Goal: Transaction & Acquisition: Book appointment/travel/reservation

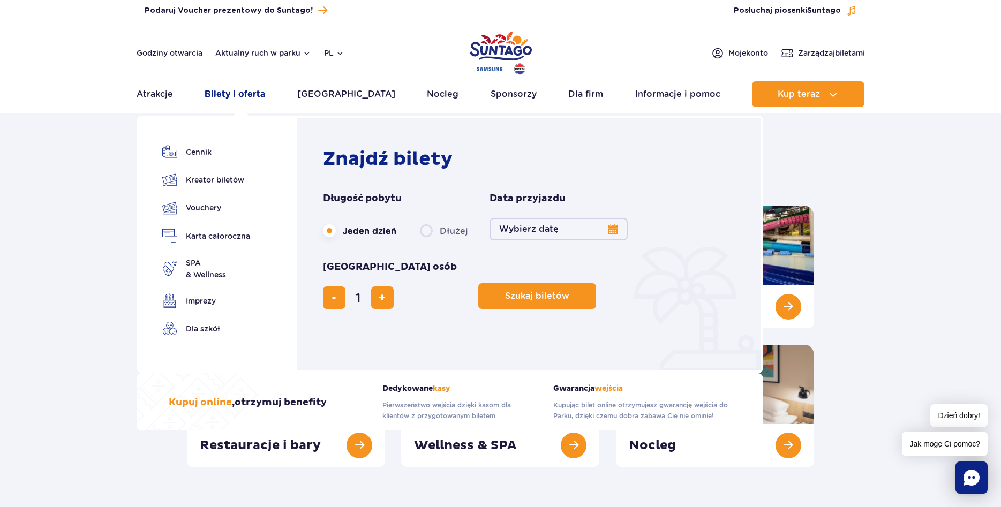
click at [245, 89] on link "Bilety i oferta" at bounding box center [235, 94] width 61 height 26
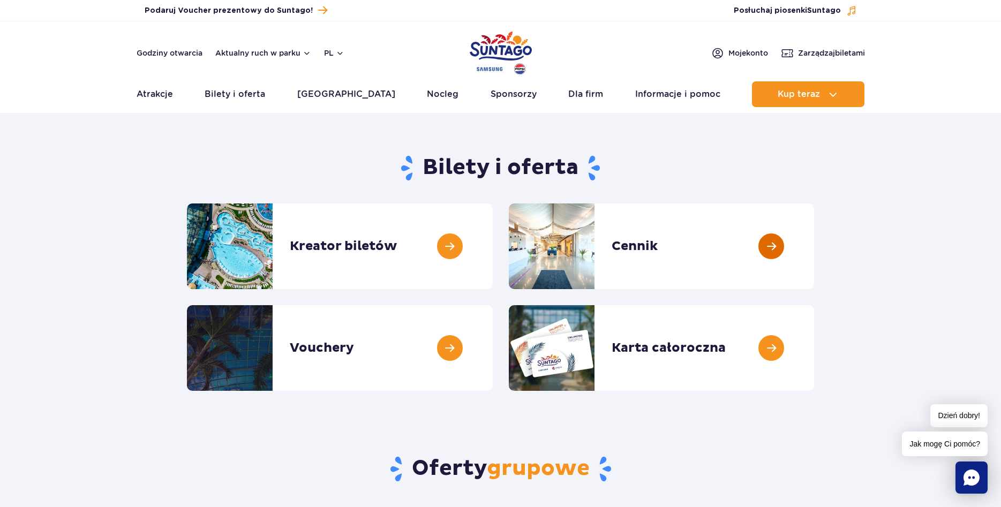
click at [814, 244] on link at bounding box center [814, 247] width 0 height 86
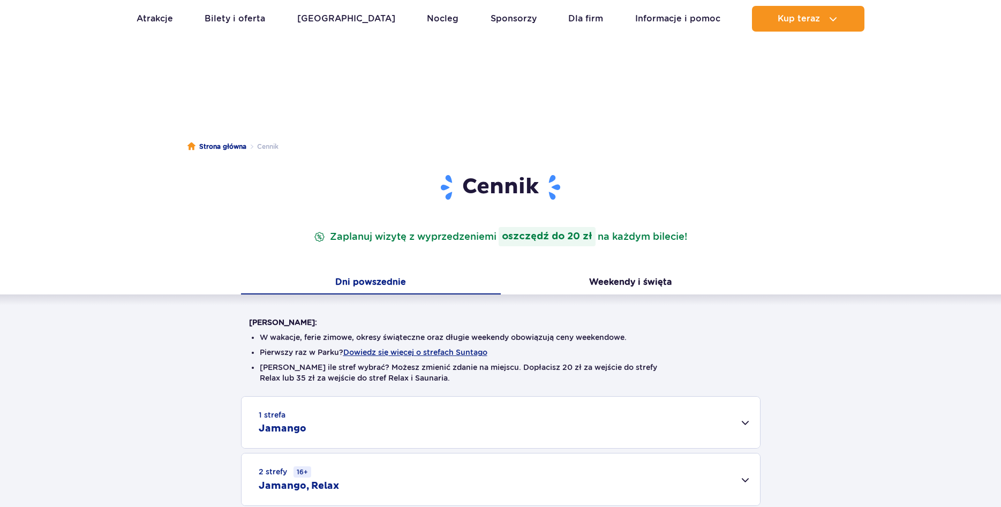
scroll to position [218, 0]
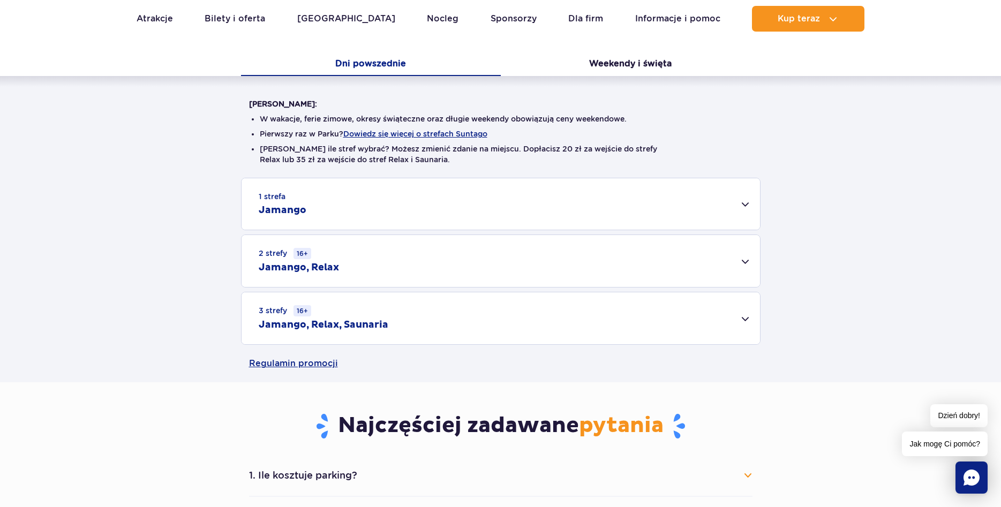
click at [744, 202] on div "1 strefa Jamango" at bounding box center [501, 203] width 518 height 51
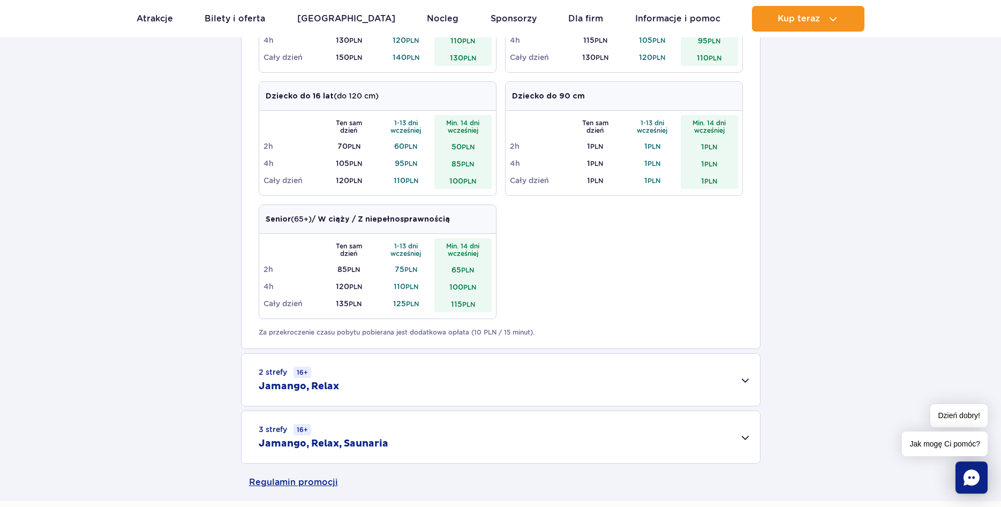
scroll to position [601, 0]
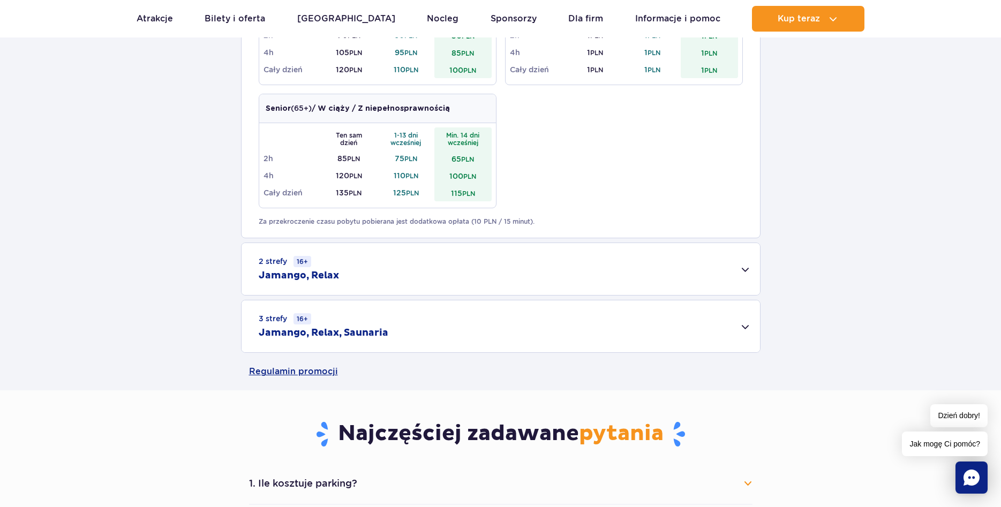
click at [741, 267] on div "2 strefy 16+ Jamango, Relax" at bounding box center [501, 269] width 518 height 52
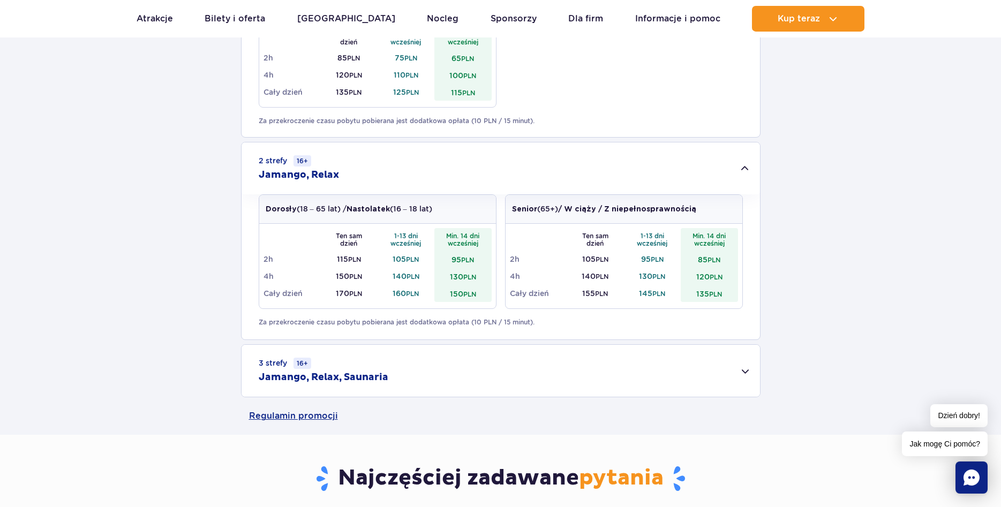
scroll to position [819, 0]
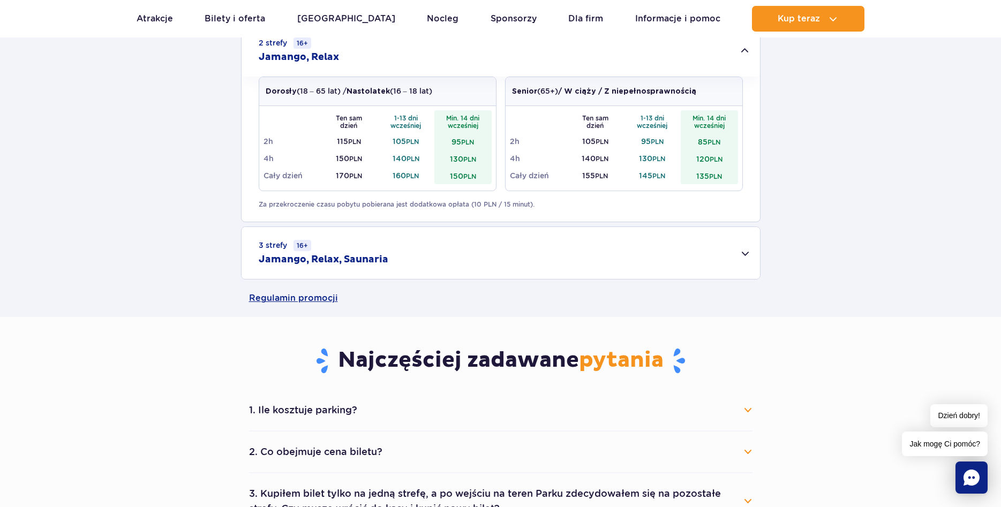
click at [742, 257] on div "3 strefy 16+ Jamango, Relax, Saunaria" at bounding box center [501, 253] width 518 height 52
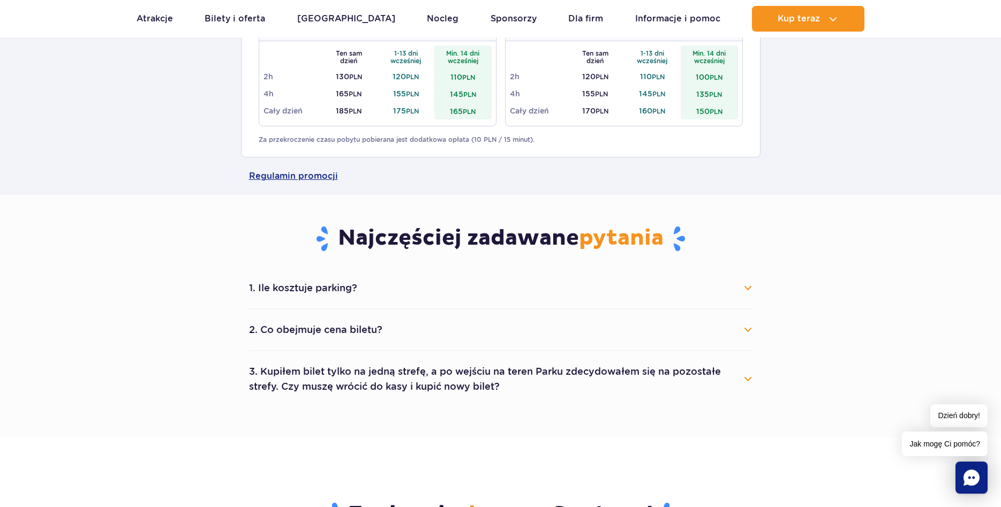
scroll to position [1092, 0]
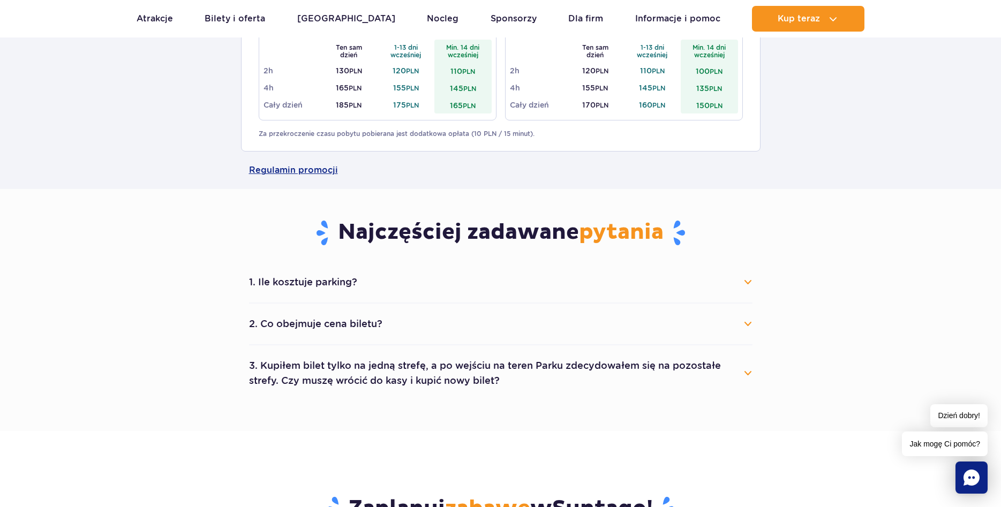
click at [749, 281] on button "1. Ile kosztuje parking?" at bounding box center [500, 282] width 503 height 24
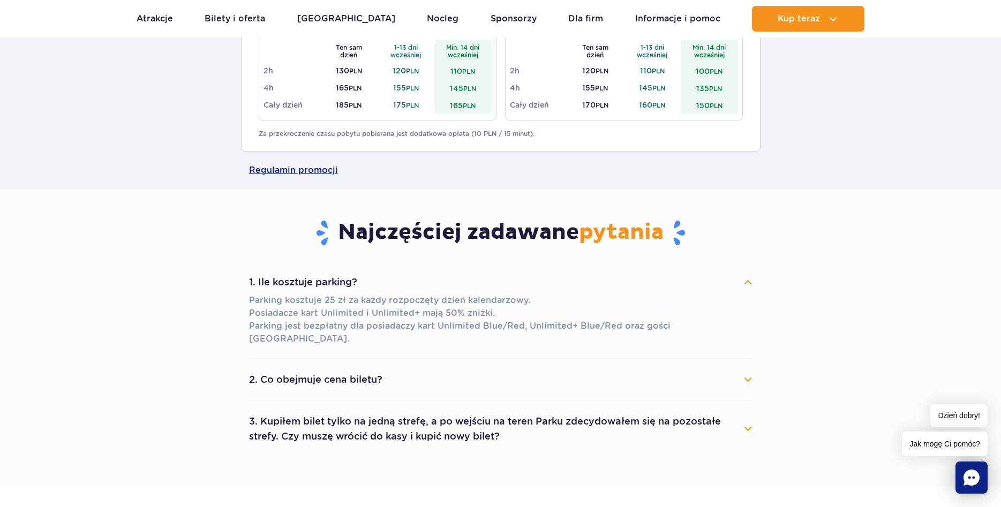
click at [752, 371] on div "1. Ile kosztuje parking? Parking kosztuje 25 zł za każdy rozpoczęty dzień kalen…" at bounding box center [500, 359] width 519 height 195
click at [747, 369] on button "2. Co obejmuje cena biletu?" at bounding box center [500, 380] width 503 height 24
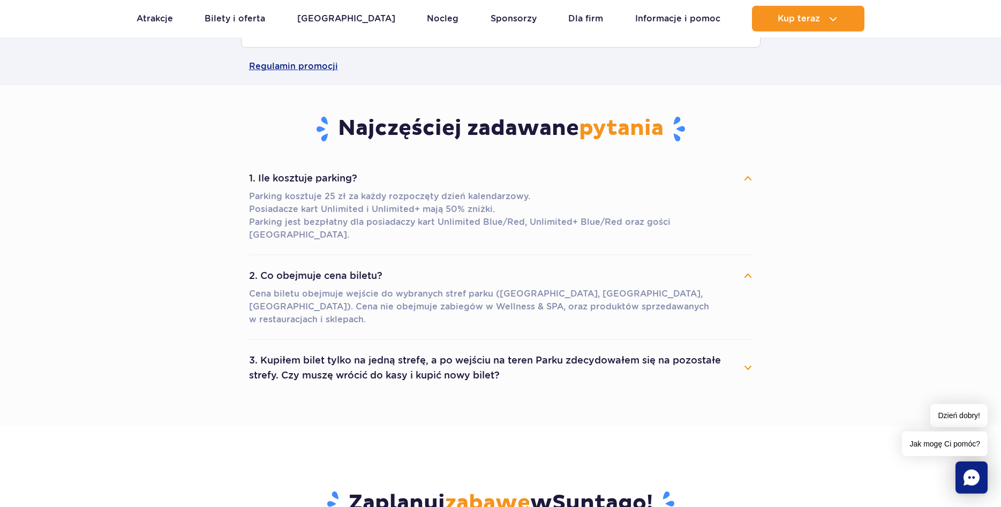
scroll to position [1202, 0]
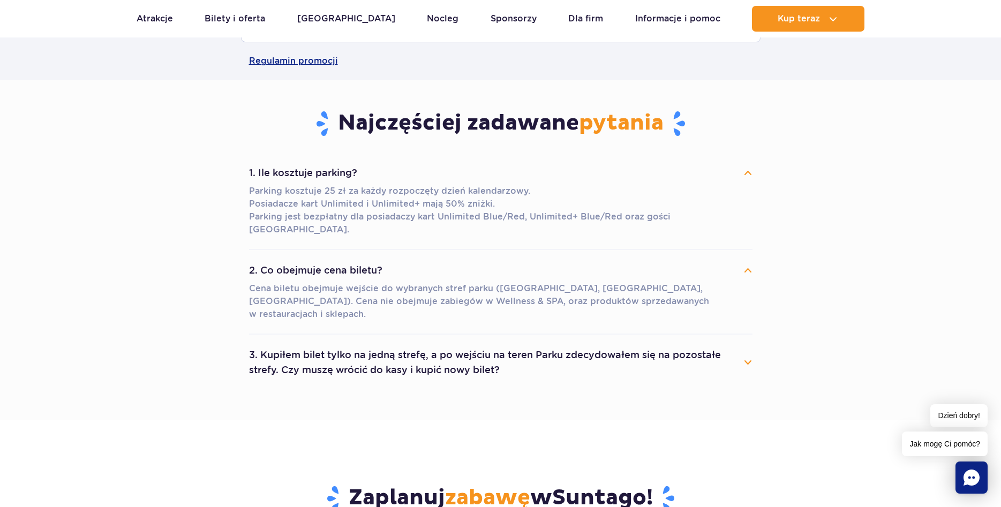
click at [740, 343] on button "3. Kupiłem bilet tylko na jedną strefę, a po wejściu na teren Parku zdecydowałe…" at bounding box center [500, 362] width 503 height 39
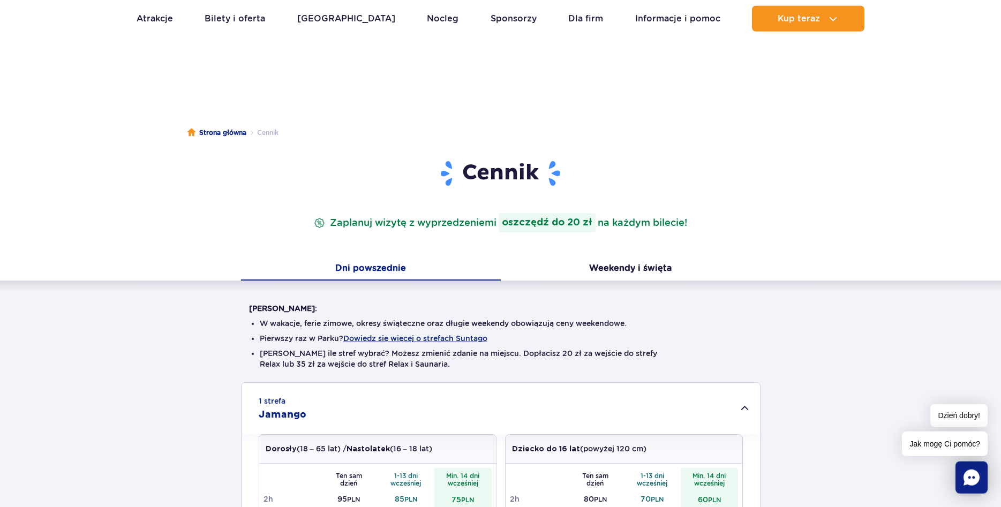
scroll to position [0, 0]
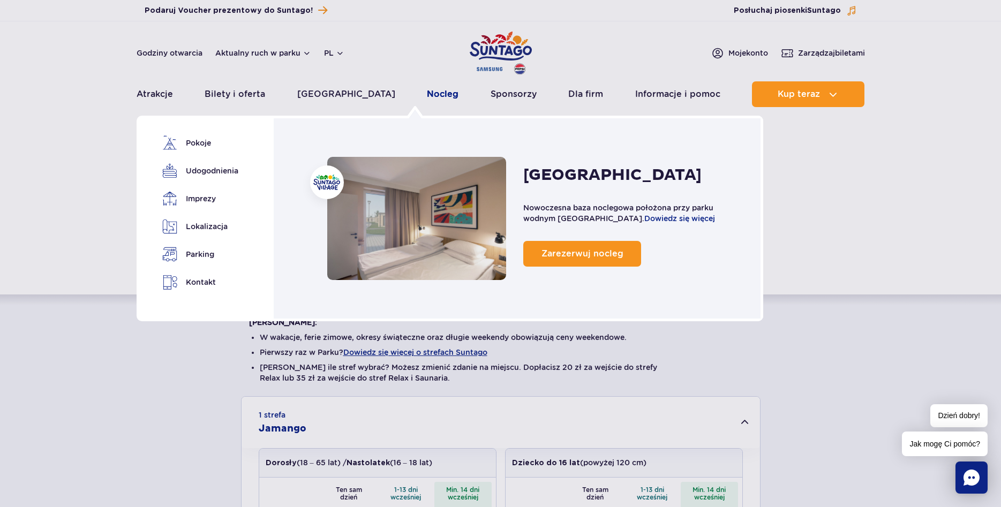
click at [427, 93] on link "Nocleg" at bounding box center [443, 94] width 32 height 26
